Goal: Information Seeking & Learning: Learn about a topic

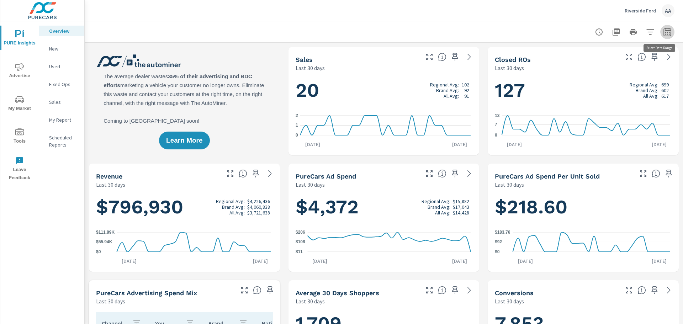
click at [455, 35] on icon "button" at bounding box center [666, 31] width 7 height 9
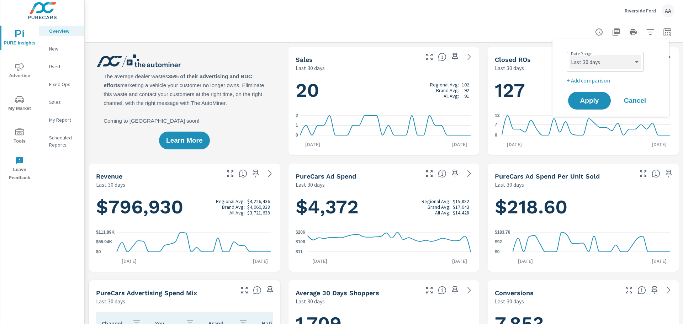
click at [455, 62] on select "Custom [DATE] Last week Last 7 days Last 14 days Last 30 days Last 45 days Last…" at bounding box center [605, 62] width 71 height 14
select select "custom"
click at [455, 55] on select "Custom [DATE] Last week Last 7 days Last 14 days Last 30 days Last 45 days Last…" at bounding box center [605, 62] width 71 height 14
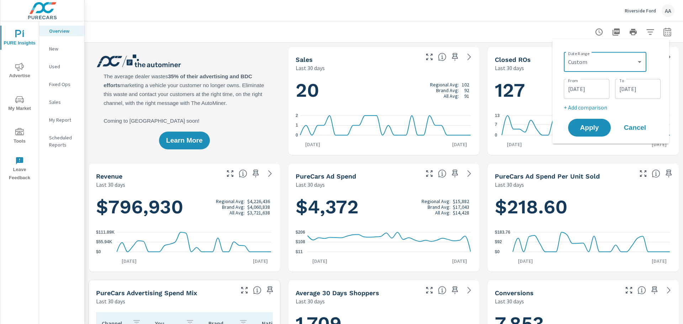
click at [455, 92] on input "[DATE]" at bounding box center [587, 89] width 40 height 14
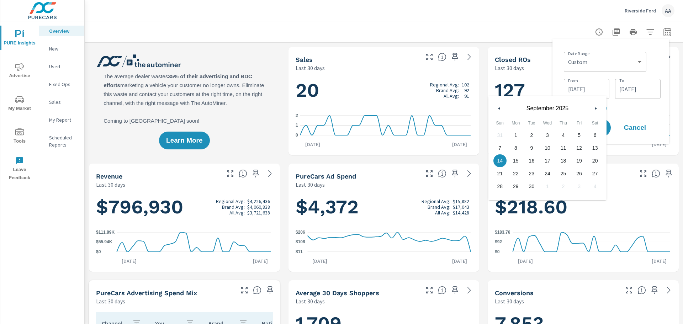
click at [455, 107] on button "button" at bounding box center [499, 108] width 9 height 9
click at [455, 134] on span "1" at bounding box center [532, 135] width 16 height 9
type input "[DATE]"
click at [455, 87] on input "[DATE]" at bounding box center [638, 89] width 40 height 14
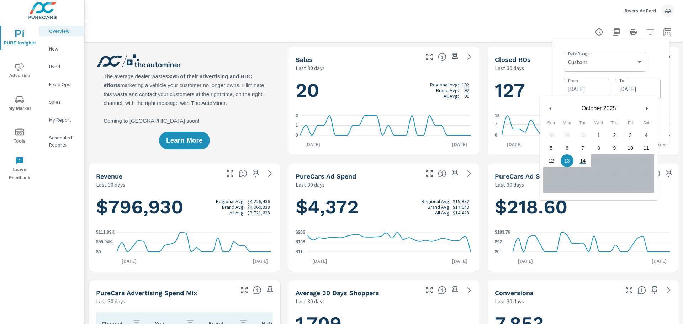
click at [455, 107] on icon "button" at bounding box center [550, 108] width 4 height 3
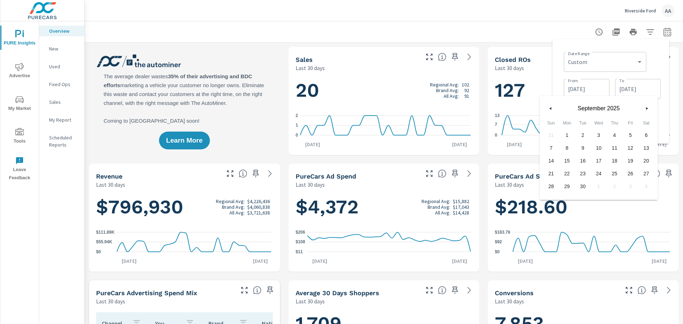
click at [455, 188] on span "30" at bounding box center [583, 186] width 16 height 9
type input "[DATE]"
click at [455, 65] on div "Date Range Custom [DATE] Last week Last 7 days Last 14 days Last 30 days Last 4…" at bounding box center [610, 91] width 105 height 93
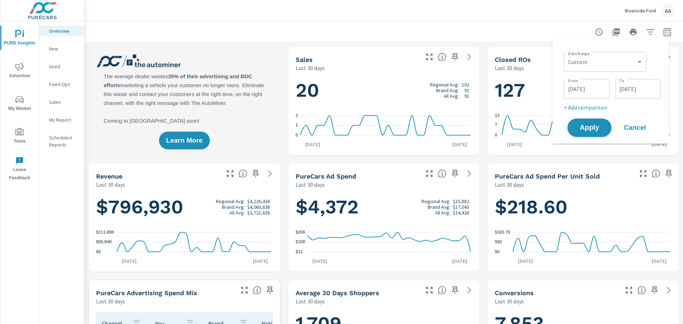
click at [455, 130] on span "Apply" at bounding box center [589, 128] width 29 height 7
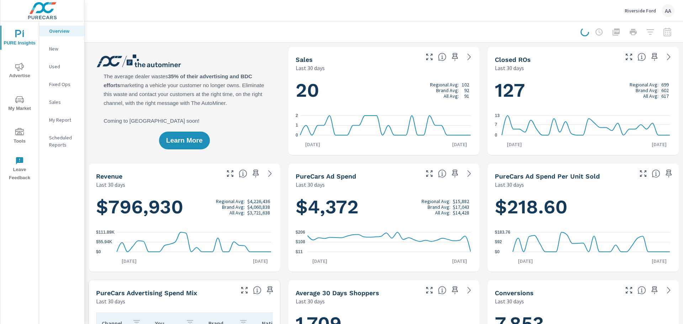
click at [455, 33] on div at bounding box center [628, 32] width 94 height 14
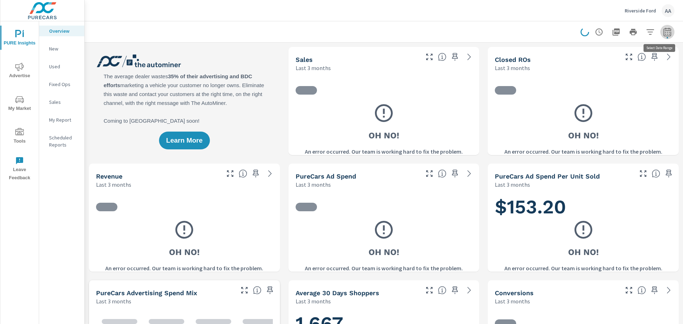
click at [455, 31] on icon "button" at bounding box center [666, 31] width 7 height 9
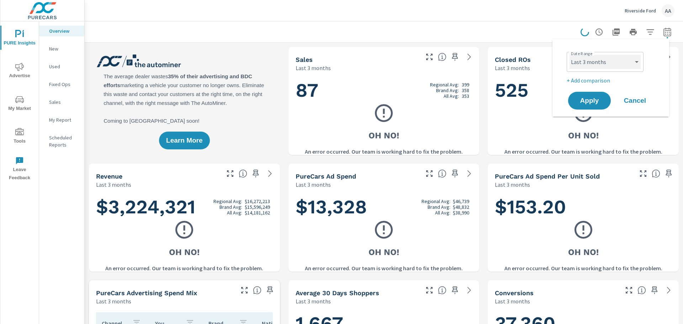
click at [455, 63] on select "Custom [DATE] Last week Last 7 days Last 14 days Last 30 days Last 45 days Last…" at bounding box center [605, 62] width 71 height 14
select select "custom"
click at [455, 55] on select "Custom [DATE] Last week Last 7 days Last 14 days Last 30 days Last 45 days Last…" at bounding box center [605, 62] width 71 height 14
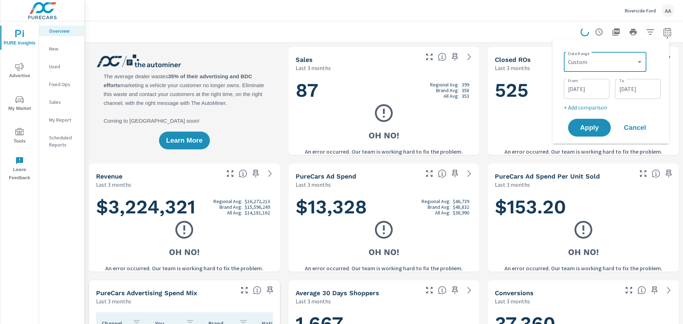
click at [455, 87] on input "[DATE]" at bounding box center [638, 89] width 40 height 14
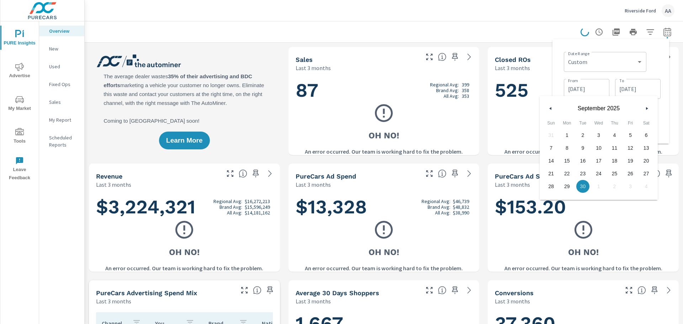
click at [455, 108] on icon "button" at bounding box center [550, 108] width 4 height 3
click at [455, 188] on span "31" at bounding box center [615, 186] width 16 height 9
type input "[DATE]"
click at [455, 54] on div "Date Range Custom [DATE] Last week Last 7 days Last 14 days Last 30 days Last 4…" at bounding box center [612, 61] width 97 height 24
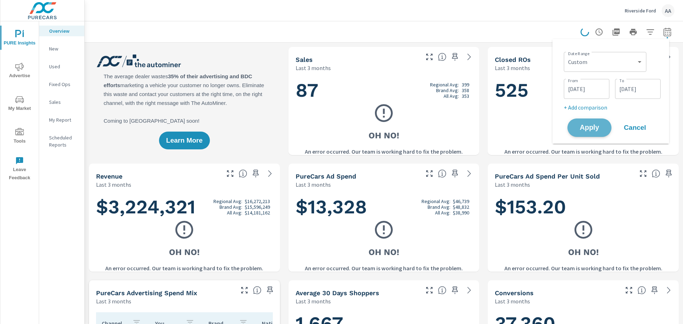
click at [455, 129] on span "Apply" at bounding box center [589, 128] width 29 height 7
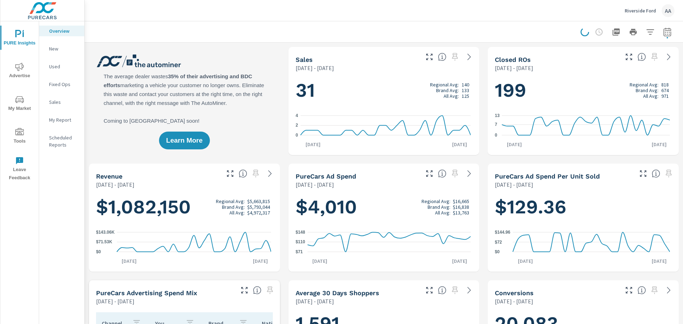
click at [47, 48] on div "New" at bounding box center [61, 48] width 45 height 11
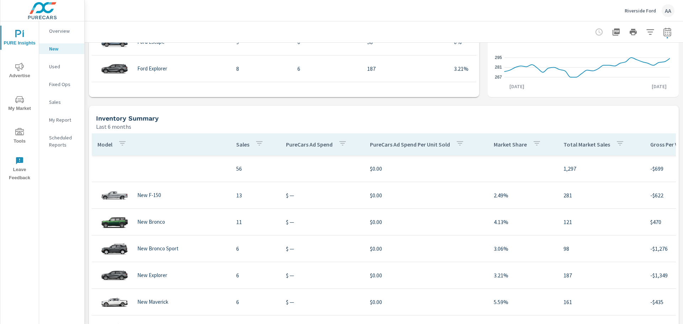
scroll to position [427, 0]
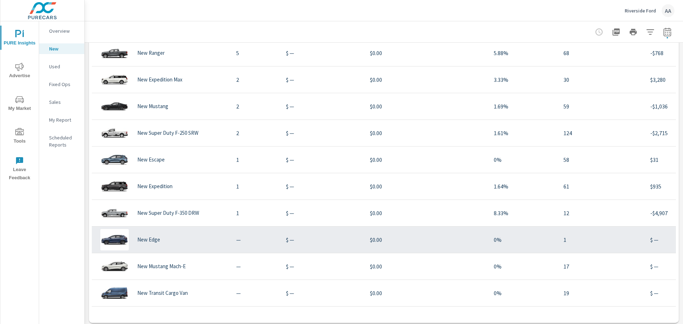
scroll to position [535, 0]
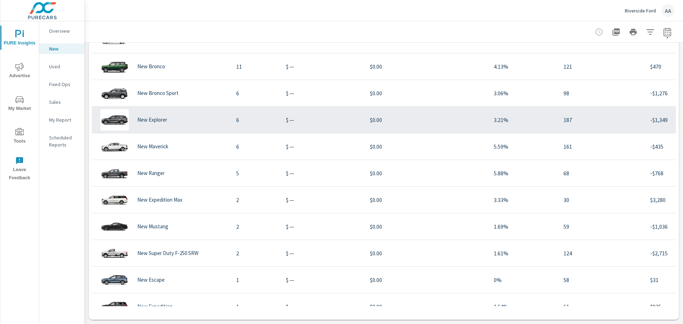
scroll to position [36, 0]
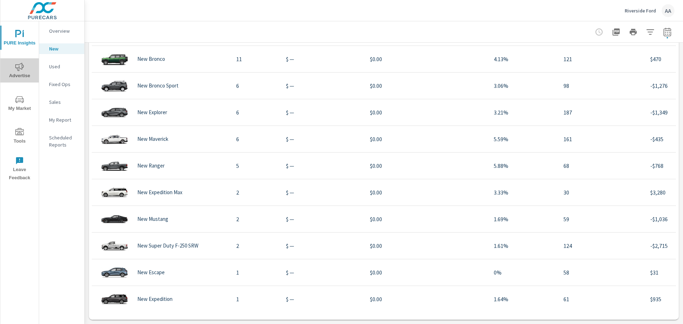
click at [23, 65] on icon "nav menu" at bounding box center [19, 67] width 9 height 8
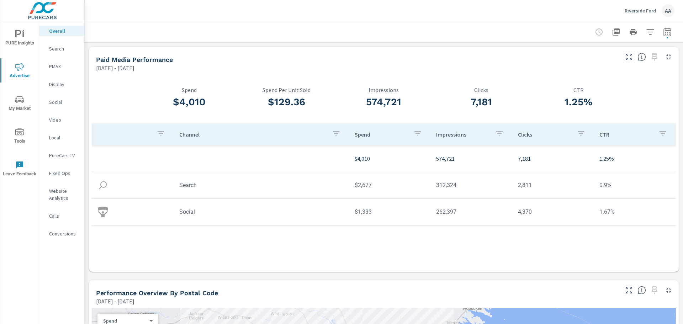
click at [66, 49] on p "Search" at bounding box center [64, 48] width 30 height 7
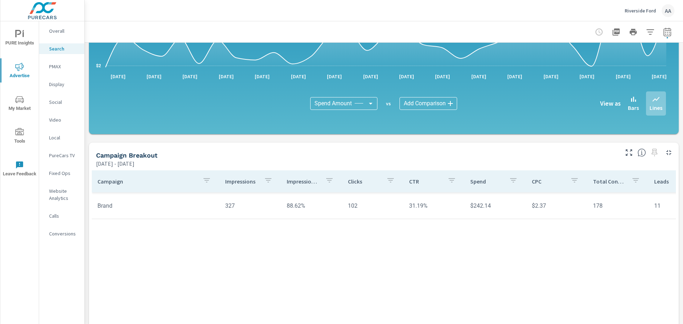
scroll to position [477, 0]
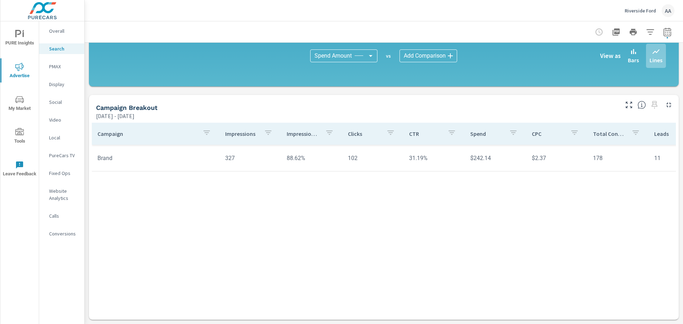
click at [60, 67] on p "PMAX" at bounding box center [64, 66] width 30 height 7
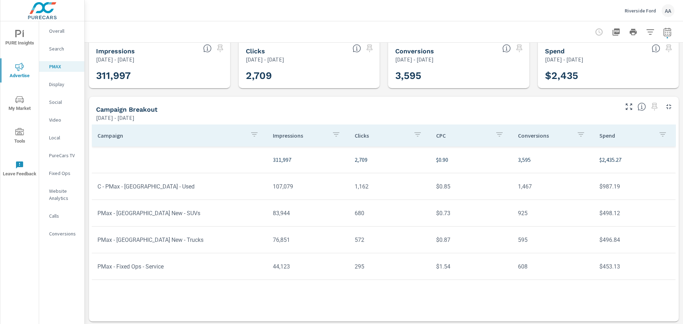
scroll to position [10, 0]
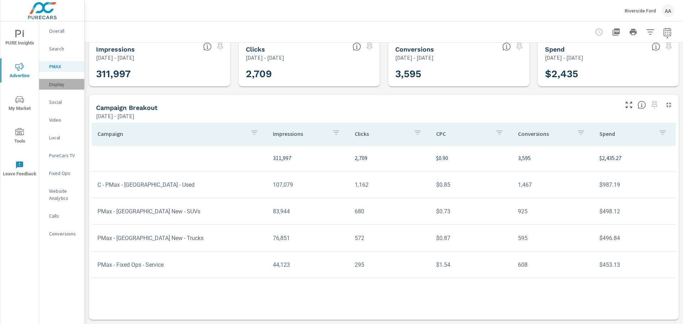
click at [68, 80] on div "Display" at bounding box center [61, 84] width 45 height 11
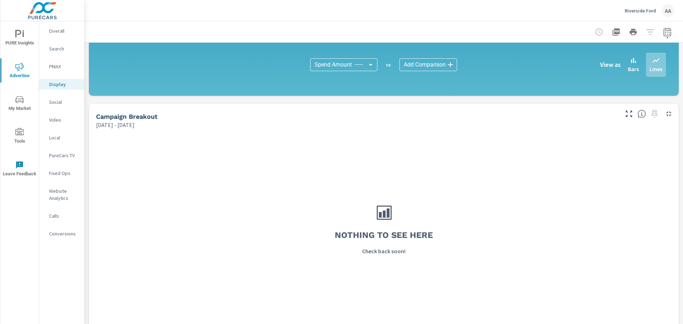
scroll to position [185, 0]
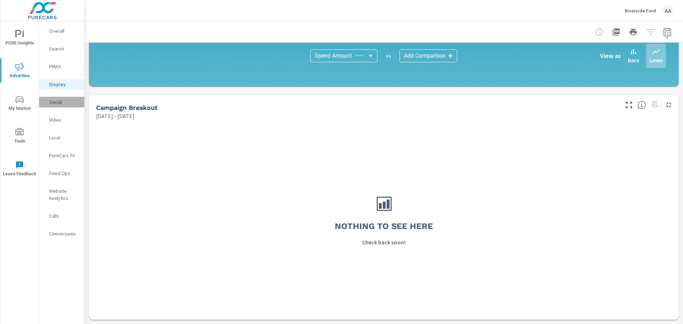
click at [52, 100] on p "Social" at bounding box center [64, 102] width 30 height 7
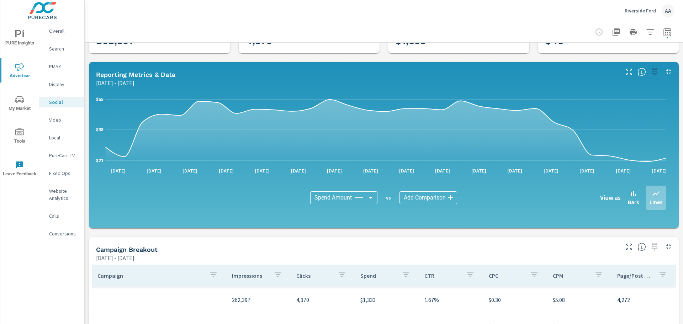
scroll to position [43, 0]
click at [455, 29] on button "button" at bounding box center [667, 32] width 14 height 14
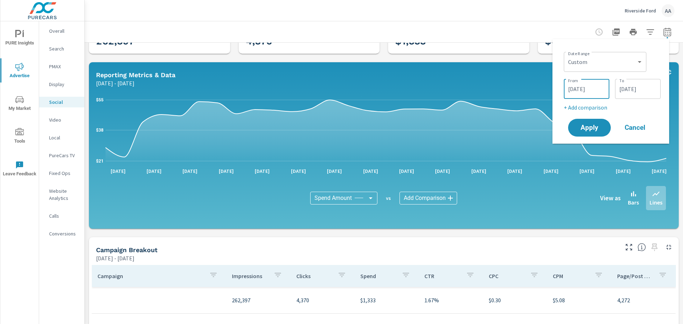
click at [455, 90] on input "[DATE]" at bounding box center [587, 89] width 40 height 14
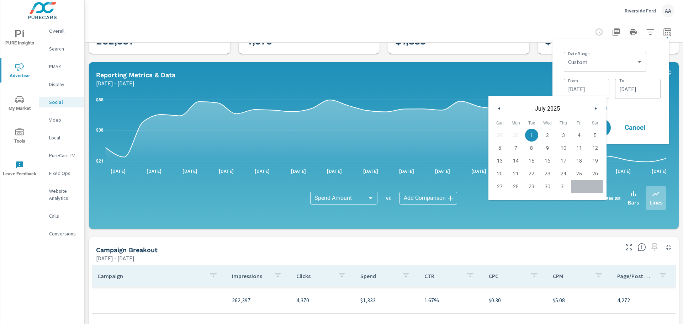
click at [455, 107] on button "button" at bounding box center [595, 108] width 9 height 9
click at [455, 85] on input "[DATE]" at bounding box center [638, 89] width 40 height 14
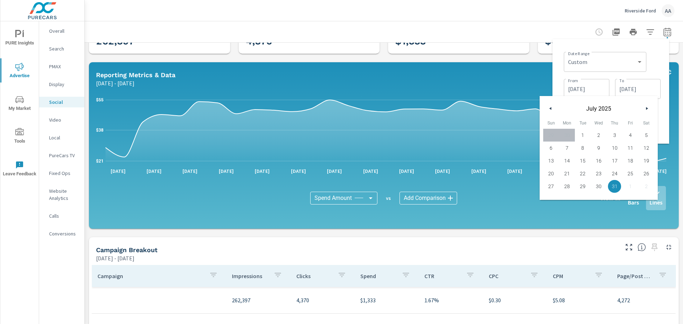
click at [455, 110] on button "button" at bounding box center [646, 108] width 9 height 9
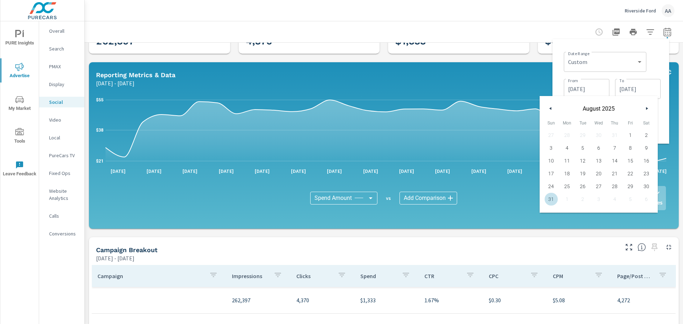
drag, startPoint x: 546, startPoint y: 199, endPoint x: 551, endPoint y: 168, distance: 31.5
click at [455, 197] on span "31" at bounding box center [551, 199] width 16 height 9
type input "[DATE]"
click at [455, 84] on input "[DATE]" at bounding box center [587, 89] width 40 height 14
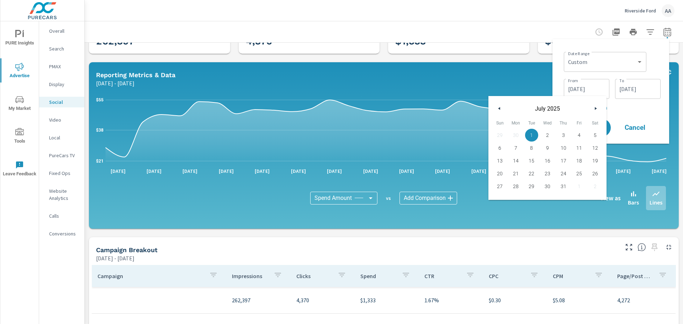
click at [455, 107] on button "button" at bounding box center [499, 108] width 9 height 9
click at [455, 135] on span "1" at bounding box center [500, 135] width 16 height 9
type input "[DATE]"
click at [455, 111] on p "+ Add comparison" at bounding box center [612, 107] width 97 height 9
select select "Previous period"
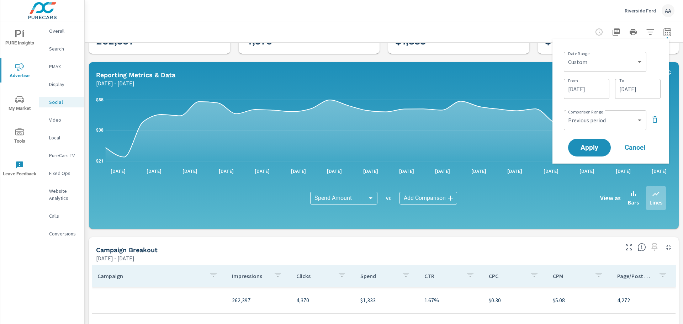
click at [455, 121] on icon "button" at bounding box center [655, 119] width 9 height 9
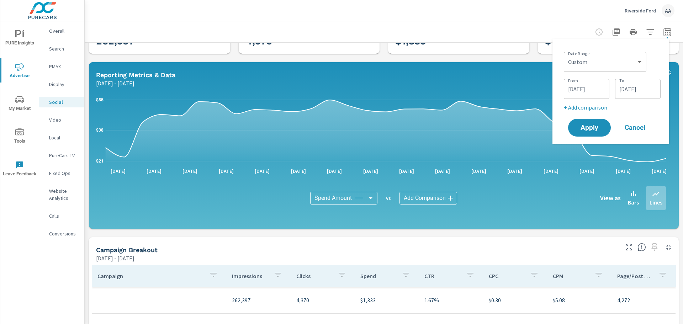
click at [455, 88] on input "[DATE]" at bounding box center [587, 89] width 40 height 14
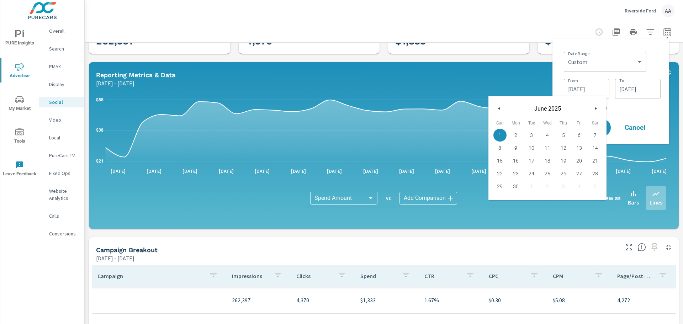
click at [455, 108] on icon "button" at bounding box center [597, 108] width 4 height 3
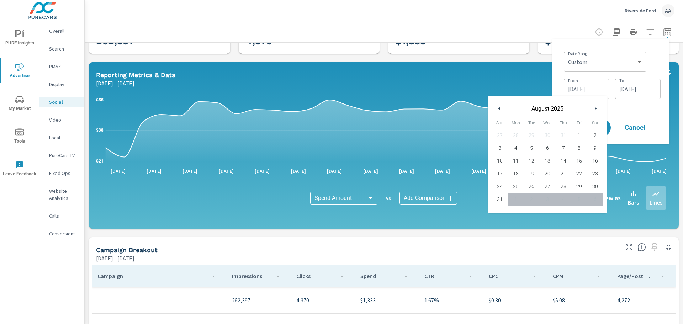
click at [455, 137] on span "1" at bounding box center [579, 135] width 16 height 9
type input "[DATE]"
click at [455, 127] on button "Apply" at bounding box center [589, 127] width 44 height 18
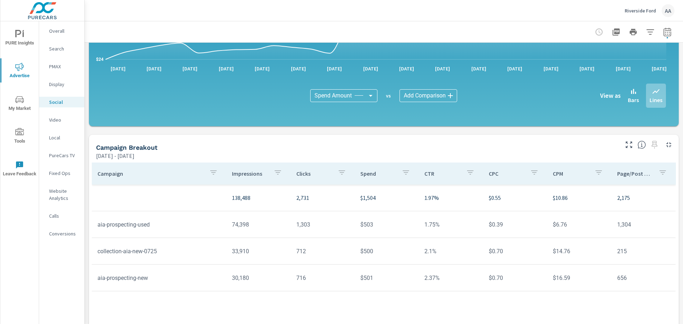
scroll to position [178, 0]
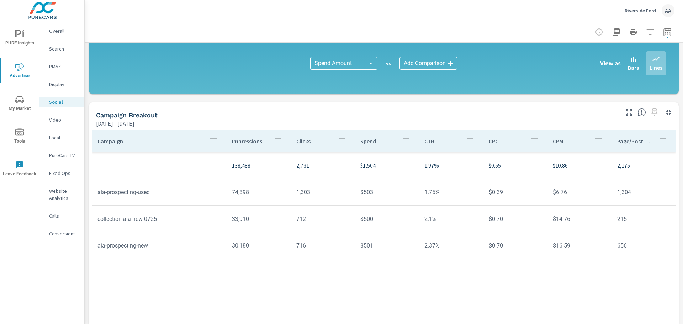
click at [57, 85] on p "Display" at bounding box center [64, 84] width 30 height 7
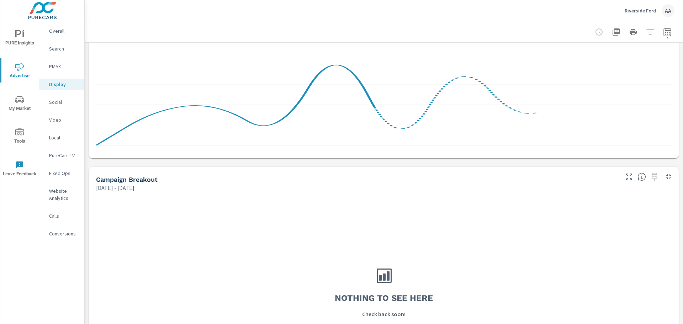
scroll to position [43, 0]
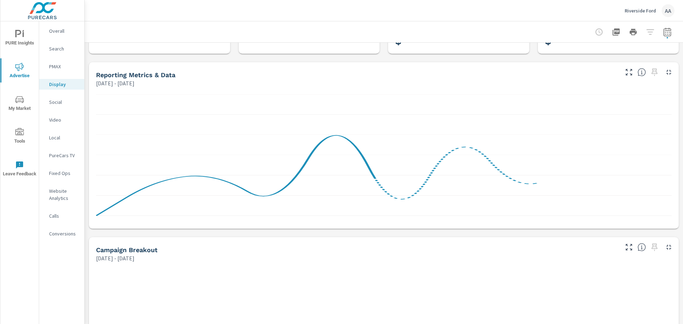
click at [50, 65] on p "PMAX" at bounding box center [64, 66] width 30 height 7
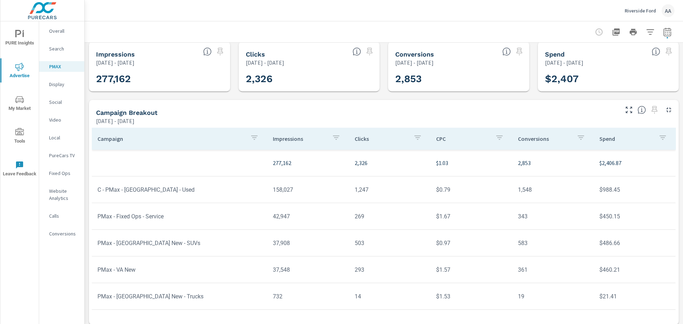
scroll to position [10, 0]
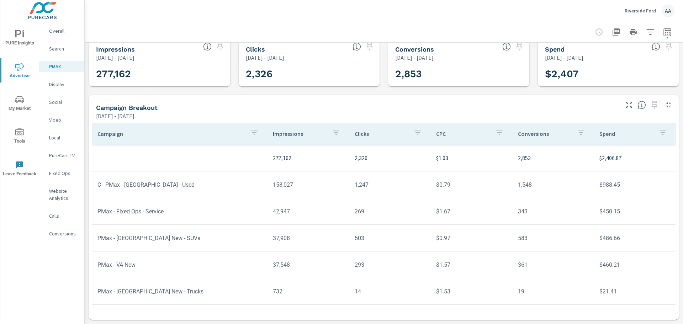
click at [51, 48] on p "Search" at bounding box center [64, 48] width 30 height 7
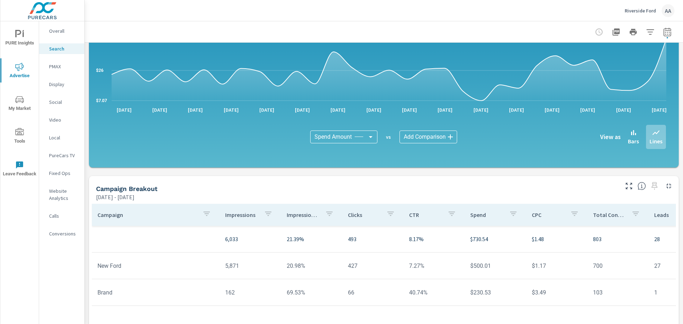
scroll to position [477, 0]
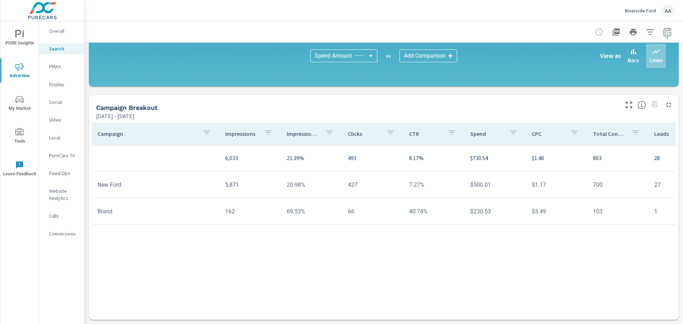
click at [455, 34] on icon "button" at bounding box center [667, 32] width 9 height 9
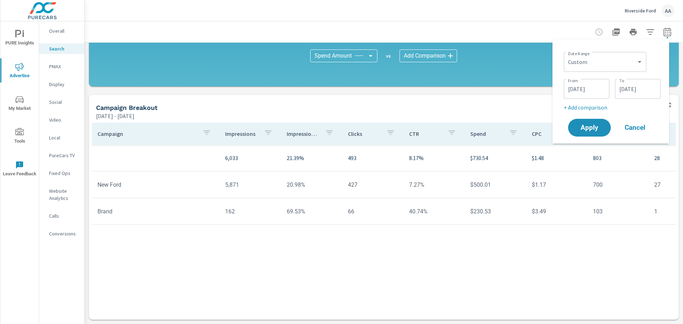
click at [455, 93] on input "[DATE]" at bounding box center [587, 89] width 40 height 14
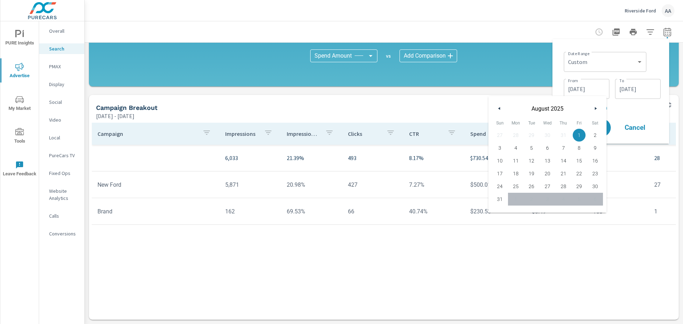
click at [455, 89] on input "[DATE]" at bounding box center [638, 89] width 40 height 14
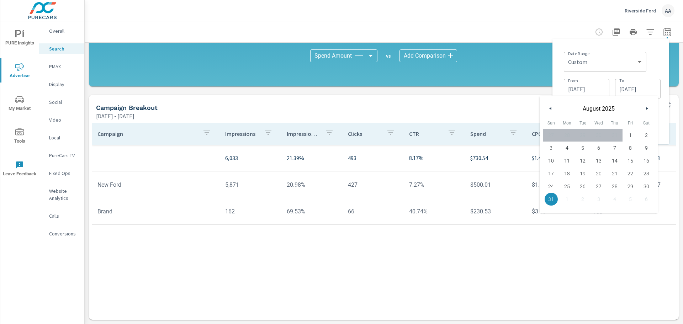
click at [455, 109] on button "button" at bounding box center [646, 108] width 9 height 9
click at [455, 188] on span "30" at bounding box center [583, 186] width 16 height 9
type input "[DATE]"
click at [455, 86] on input "[DATE]" at bounding box center [587, 89] width 40 height 14
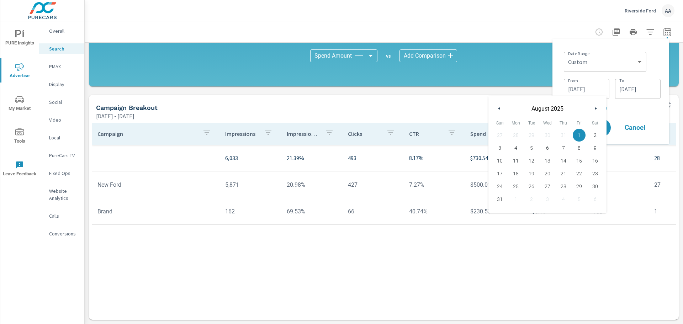
click at [455, 108] on button "button" at bounding box center [595, 108] width 9 height 9
click at [455, 137] on span "1" at bounding box center [516, 135] width 16 height 9
type input "[DATE]"
click at [455, 126] on button "Apply" at bounding box center [589, 127] width 44 height 18
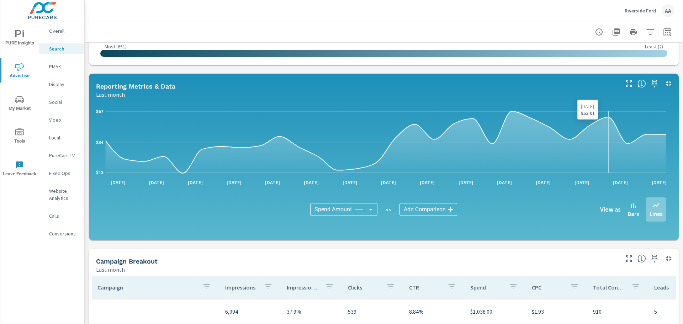
scroll to position [299, 0]
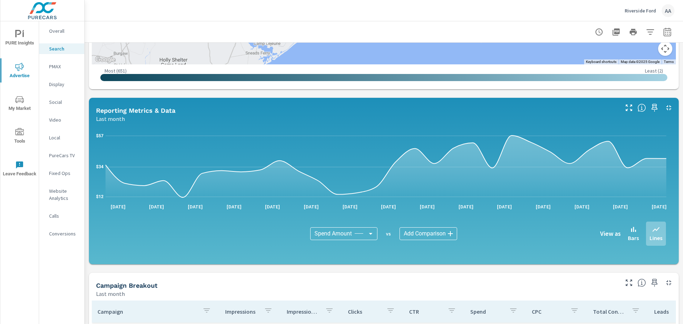
click at [66, 66] on p "PMAX" at bounding box center [64, 66] width 30 height 7
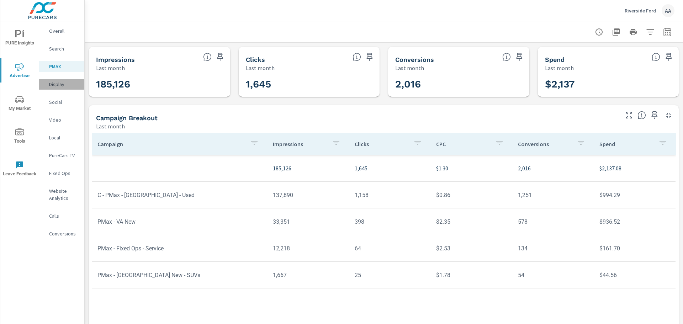
click at [51, 84] on p "Display" at bounding box center [64, 84] width 30 height 7
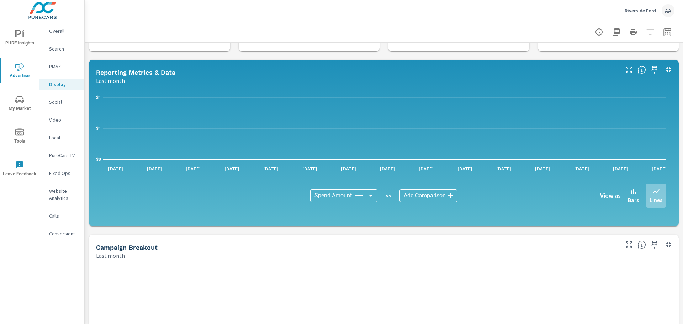
scroll to position [7, 0]
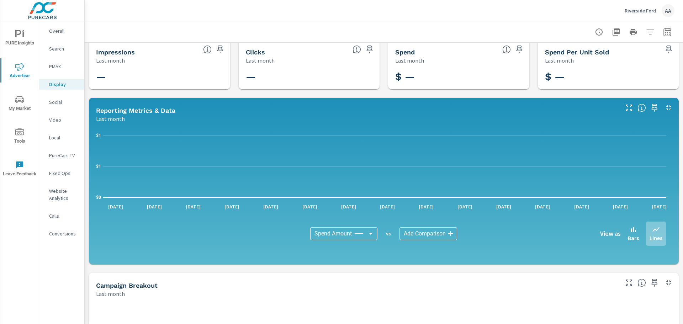
click at [58, 102] on p "Social" at bounding box center [64, 102] width 30 height 7
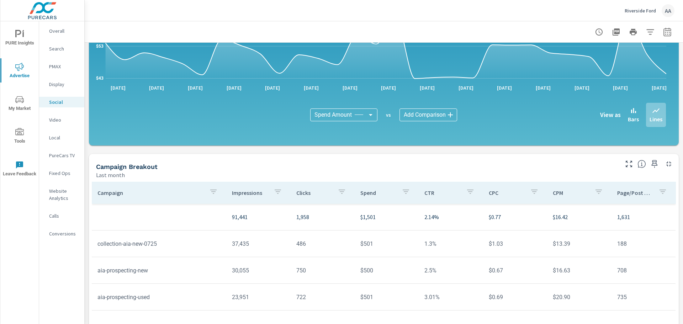
scroll to position [142, 0]
